Goal: Register for event/course

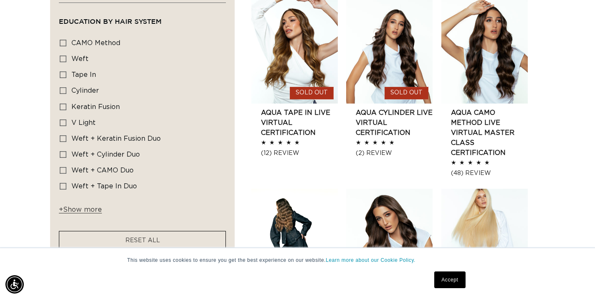
scroll to position [478, 0]
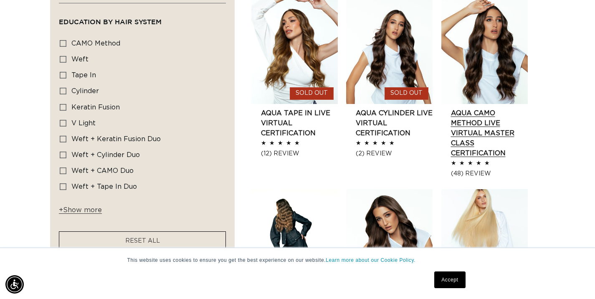
click at [464, 108] on link "AQUA CAMO Method LIVE VIRTUAL Master Class Certification" at bounding box center [489, 133] width 77 height 50
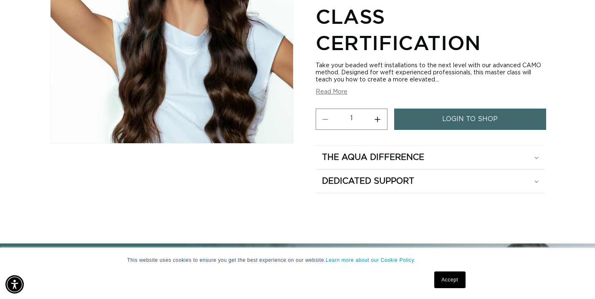
click at [323, 90] on button "Read More" at bounding box center [331, 91] width 32 height 7
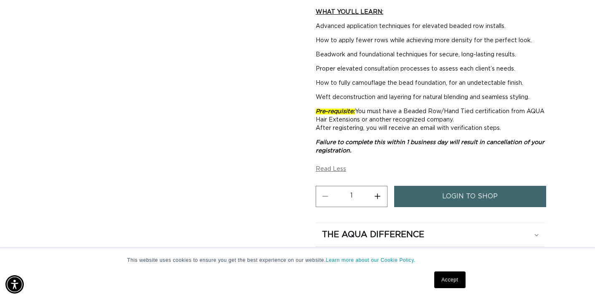
scroll to position [321, 0]
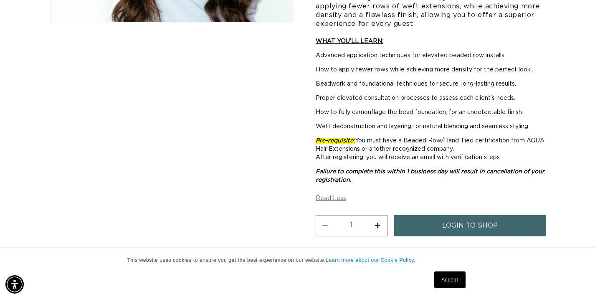
click at [456, 222] on span "login to shop" at bounding box center [469, 225] width 55 height 21
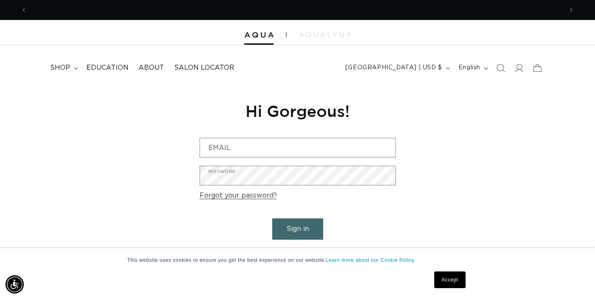
scroll to position [0, 535]
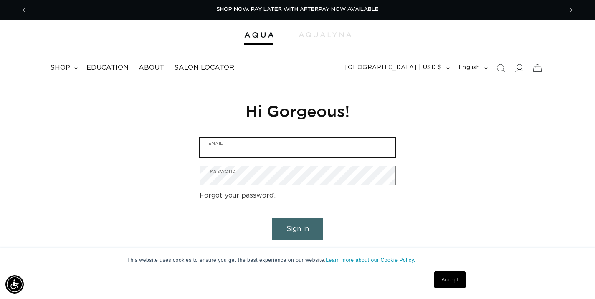
type input "glamsalonpalosheights@gmail.com"
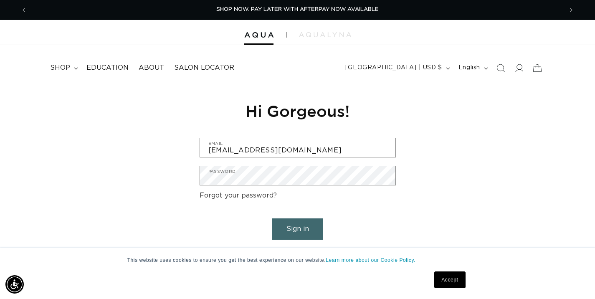
click at [295, 228] on button "Sign in" at bounding box center [297, 228] width 51 height 21
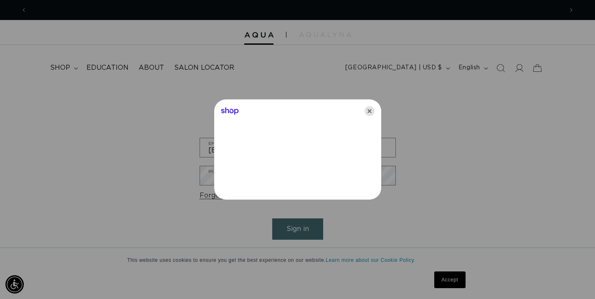
scroll to position [0, 0]
click at [371, 110] on icon "Close" at bounding box center [369, 111] width 10 height 10
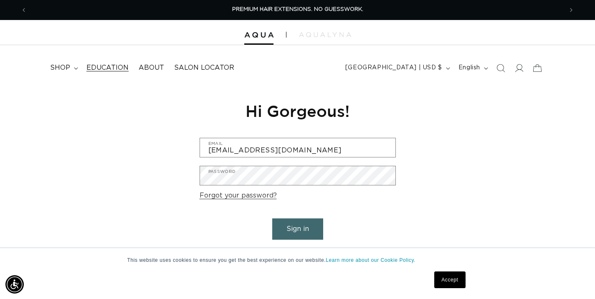
click at [111, 66] on span "Education" at bounding box center [107, 67] width 42 height 9
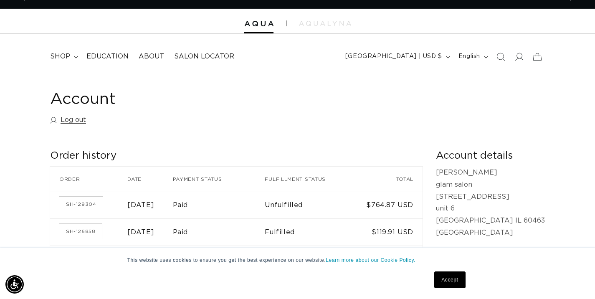
scroll to position [0, 535]
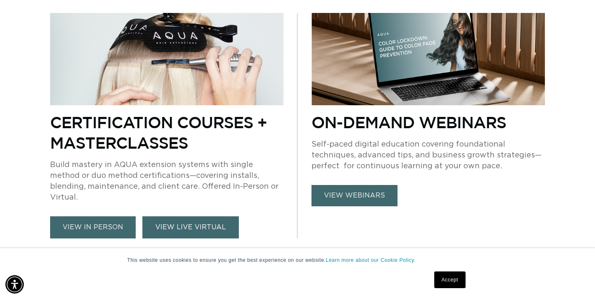
click at [192, 218] on link "VIEW LIVE VIRTUAL" at bounding box center [190, 227] width 96 height 22
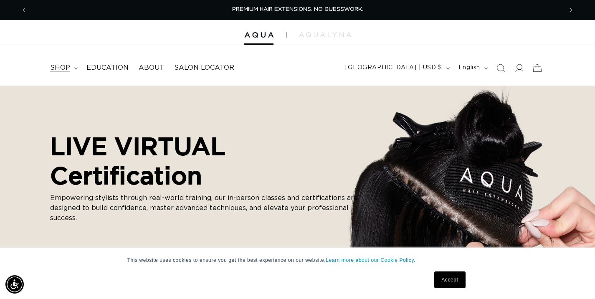
click at [66, 67] on span "shop" at bounding box center [60, 67] width 20 height 9
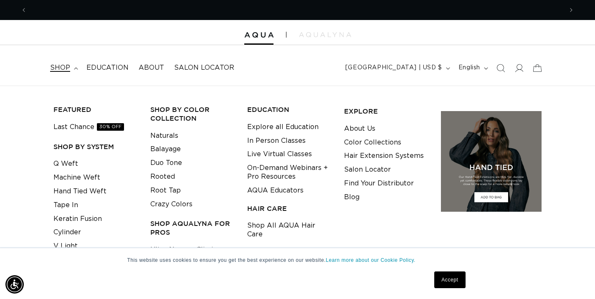
scroll to position [0, 535]
